Goal: Information Seeking & Learning: Find specific fact

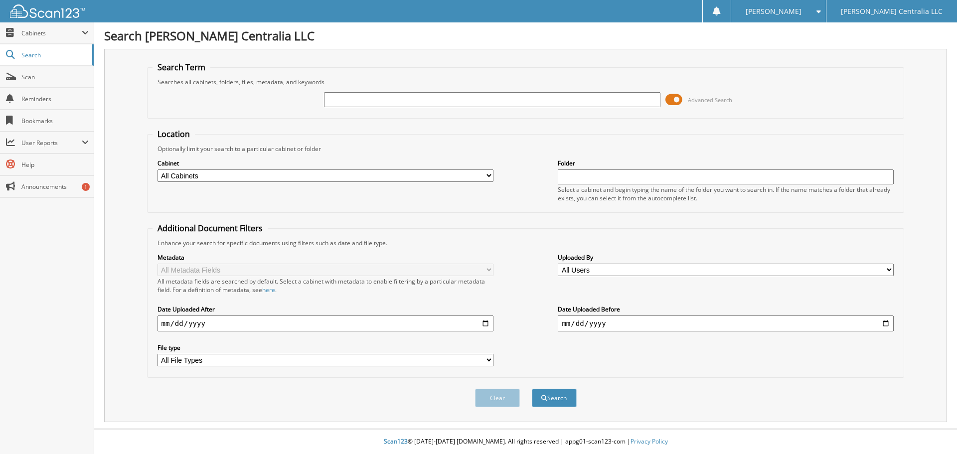
drag, startPoint x: 458, startPoint y: 90, endPoint x: 452, endPoint y: 101, distance: 12.1
paste input "[US_VEHICLE_IDENTIFICATION_NUMBER]"
type input "[US_VEHICLE_IDENTIFICATION_NUMBER]"
click at [532, 389] on button "Search" at bounding box center [554, 398] width 45 height 18
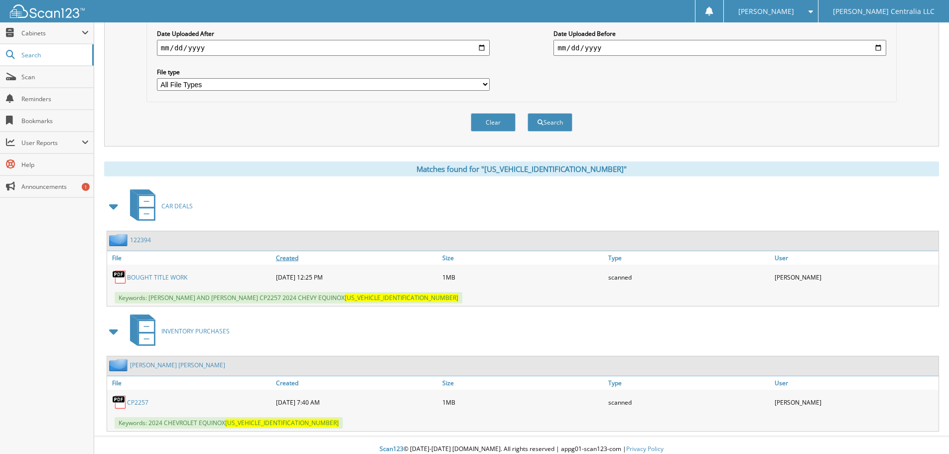
scroll to position [284, 0]
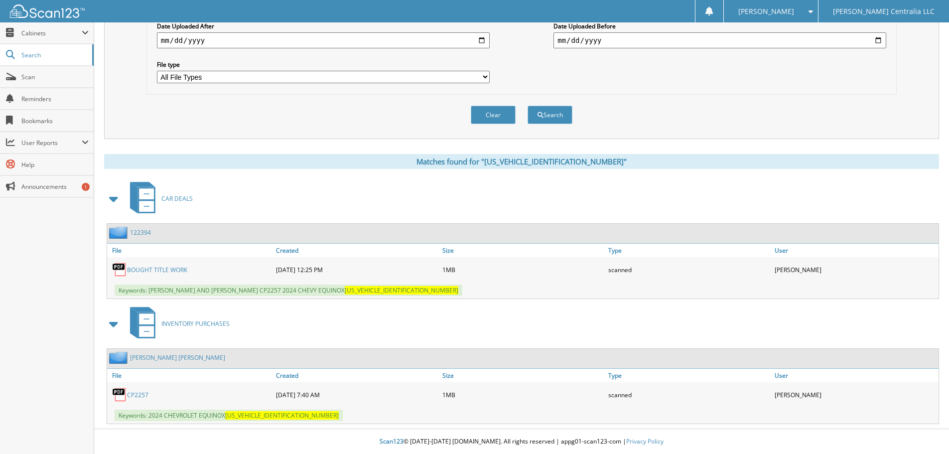
click at [179, 394] on div "CP2257" at bounding box center [190, 395] width 166 height 20
click at [143, 395] on link "CP2257" at bounding box center [137, 395] width 21 height 8
